Goal: Information Seeking & Learning: Learn about a topic

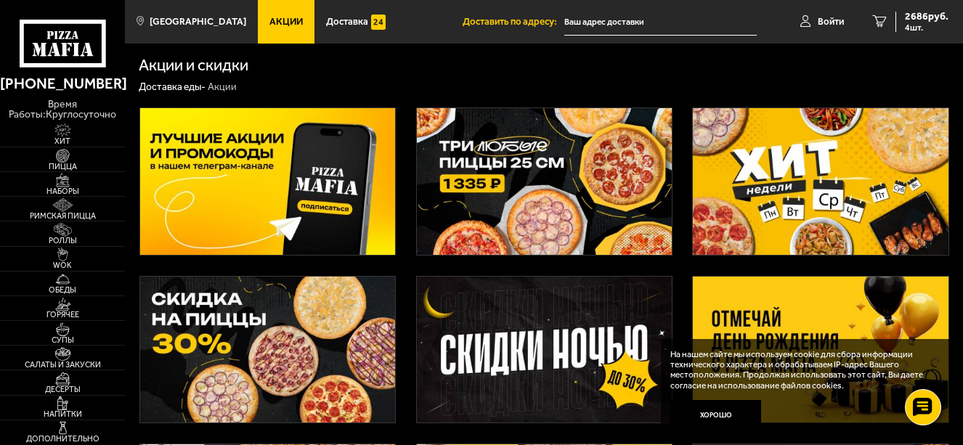
click at [282, 17] on span "Акции" at bounding box center [285, 21] width 33 height 9
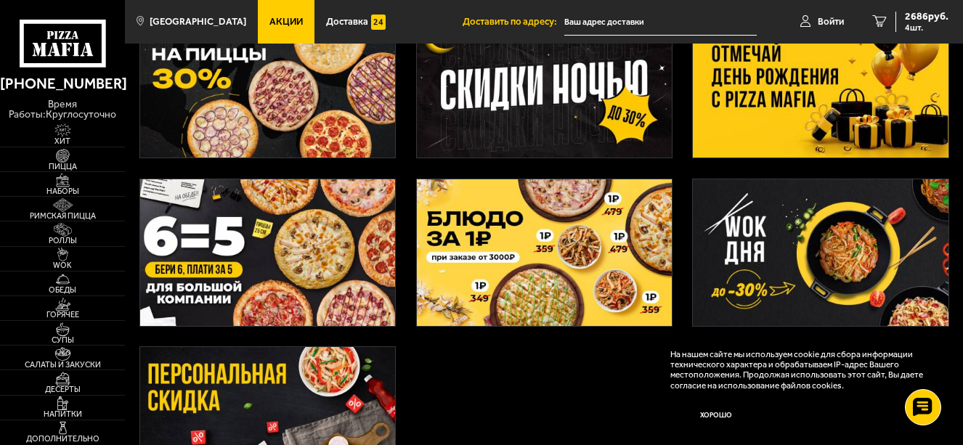
scroll to position [290, 0]
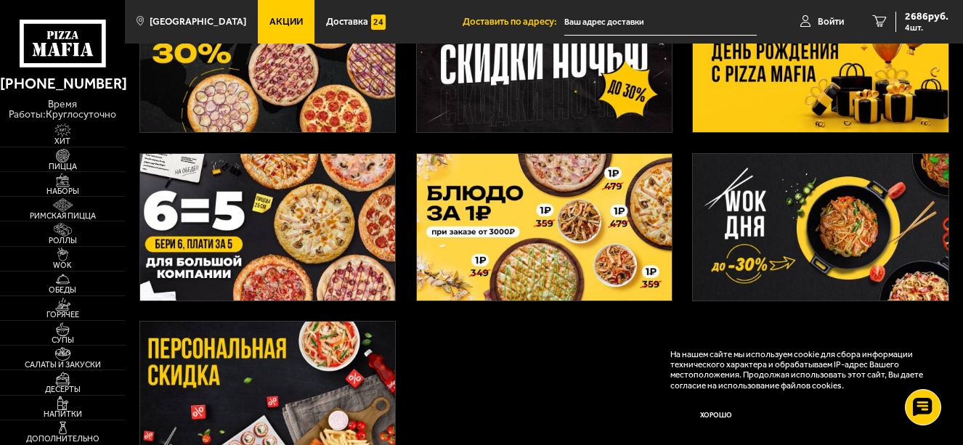
click at [777, 102] on img at bounding box center [820, 59] width 255 height 147
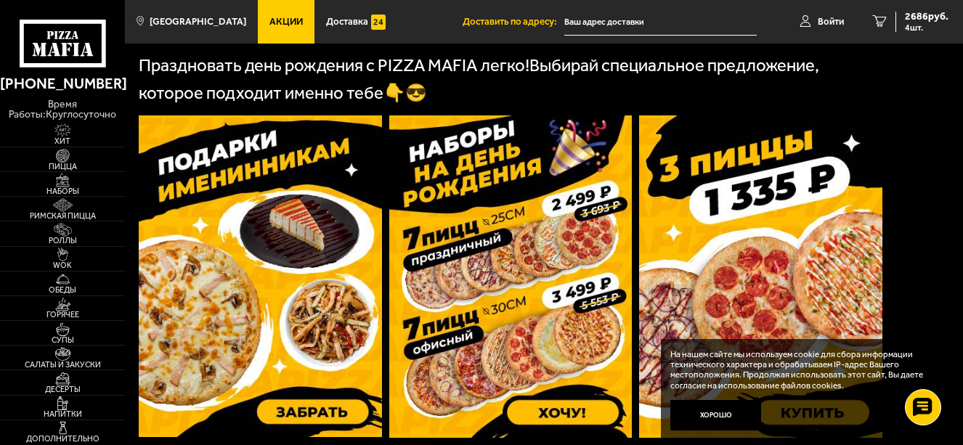
scroll to position [363, 0]
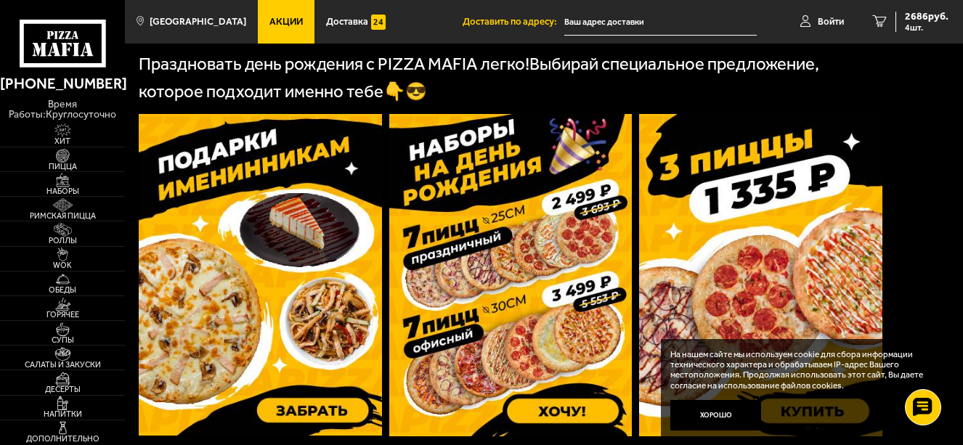
click at [274, 271] on img at bounding box center [260, 275] width 243 height 322
